Goal: Information Seeking & Learning: Learn about a topic

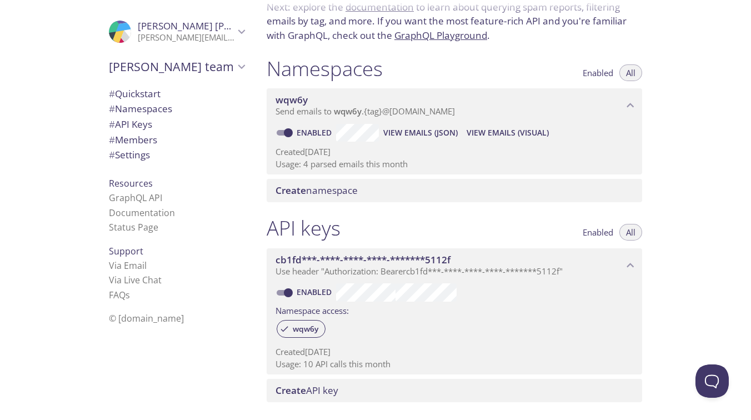
scroll to position [64, 0]
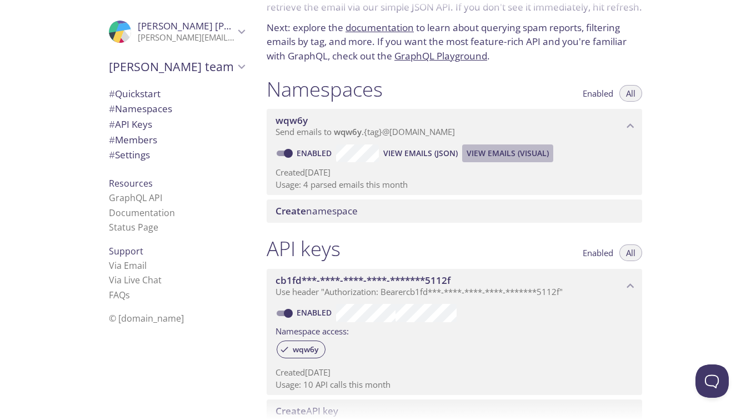
click at [480, 155] on span "View Emails (Visual)" at bounding box center [507, 153] width 82 height 13
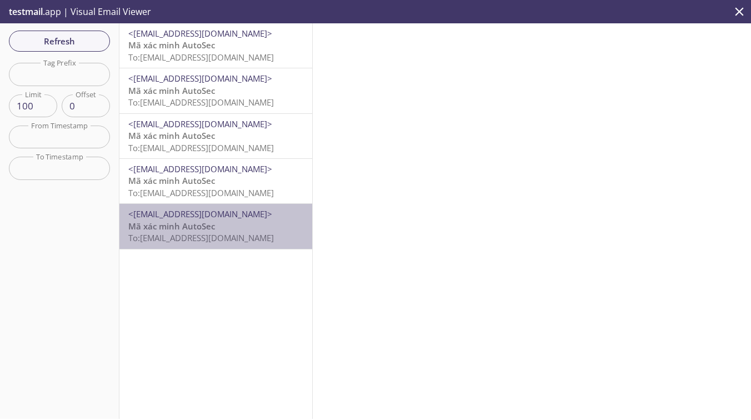
click at [234, 234] on span "To: [EMAIL_ADDRESS][DOMAIN_NAME]" at bounding box center [201, 237] width 146 height 11
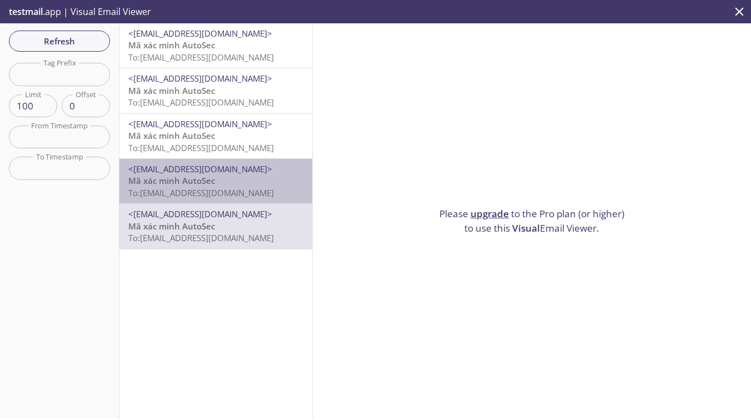
click at [232, 187] on p "Mã xác minh AutoSec To: [EMAIL_ADDRESS][DOMAIN_NAME]" at bounding box center [215, 187] width 175 height 24
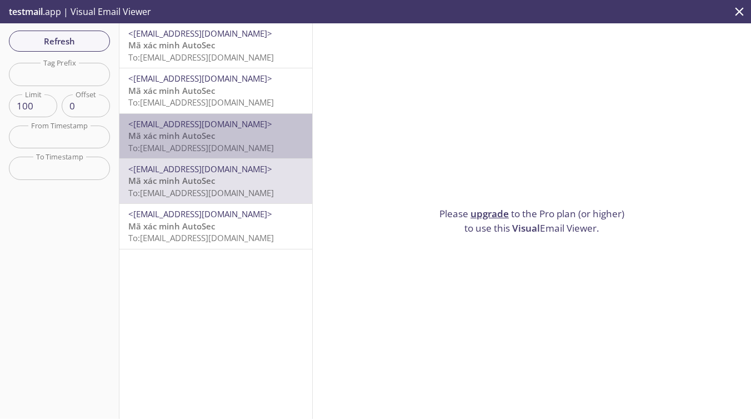
click at [244, 126] on span "<[EMAIL_ADDRESS][DOMAIN_NAME]>" at bounding box center [200, 123] width 144 height 11
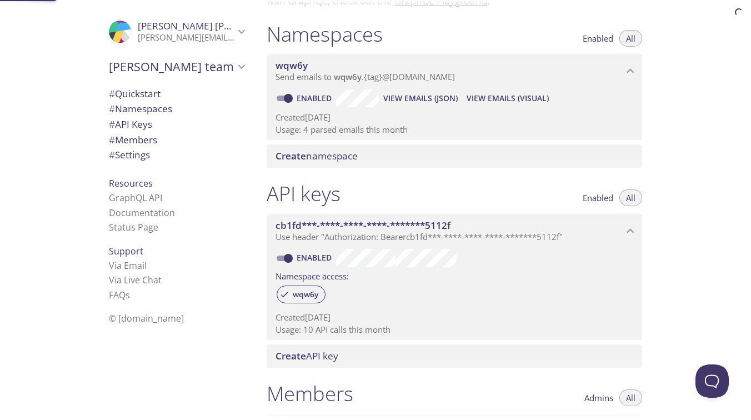
scroll to position [141, 0]
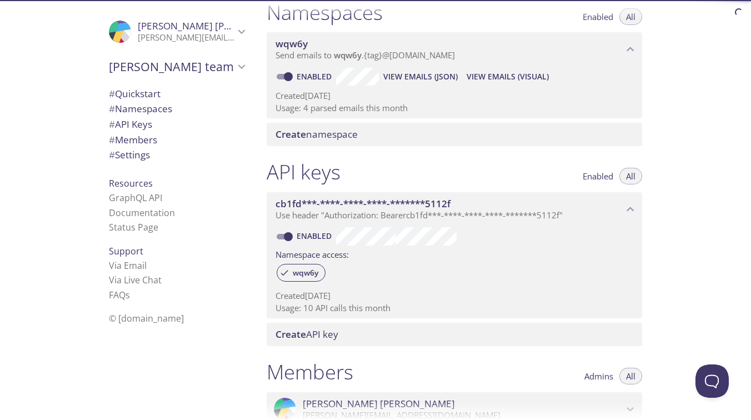
click at [445, 79] on span "View Emails (JSON)" at bounding box center [420, 76] width 74 height 13
